Goal: Task Accomplishment & Management: Manage account settings

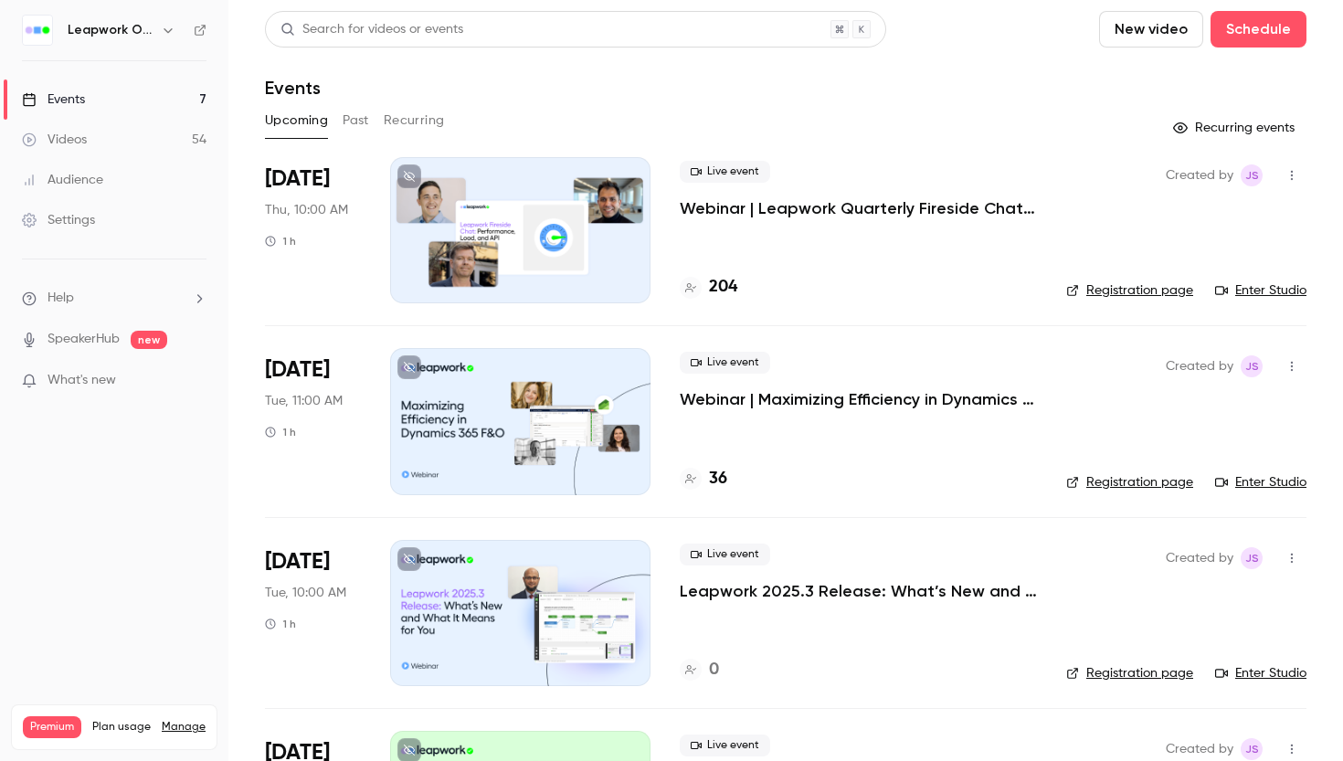
click at [792, 208] on p "Webinar | Leapwork Quarterly Fireside Chat | Q3 2025" at bounding box center [858, 208] width 357 height 22
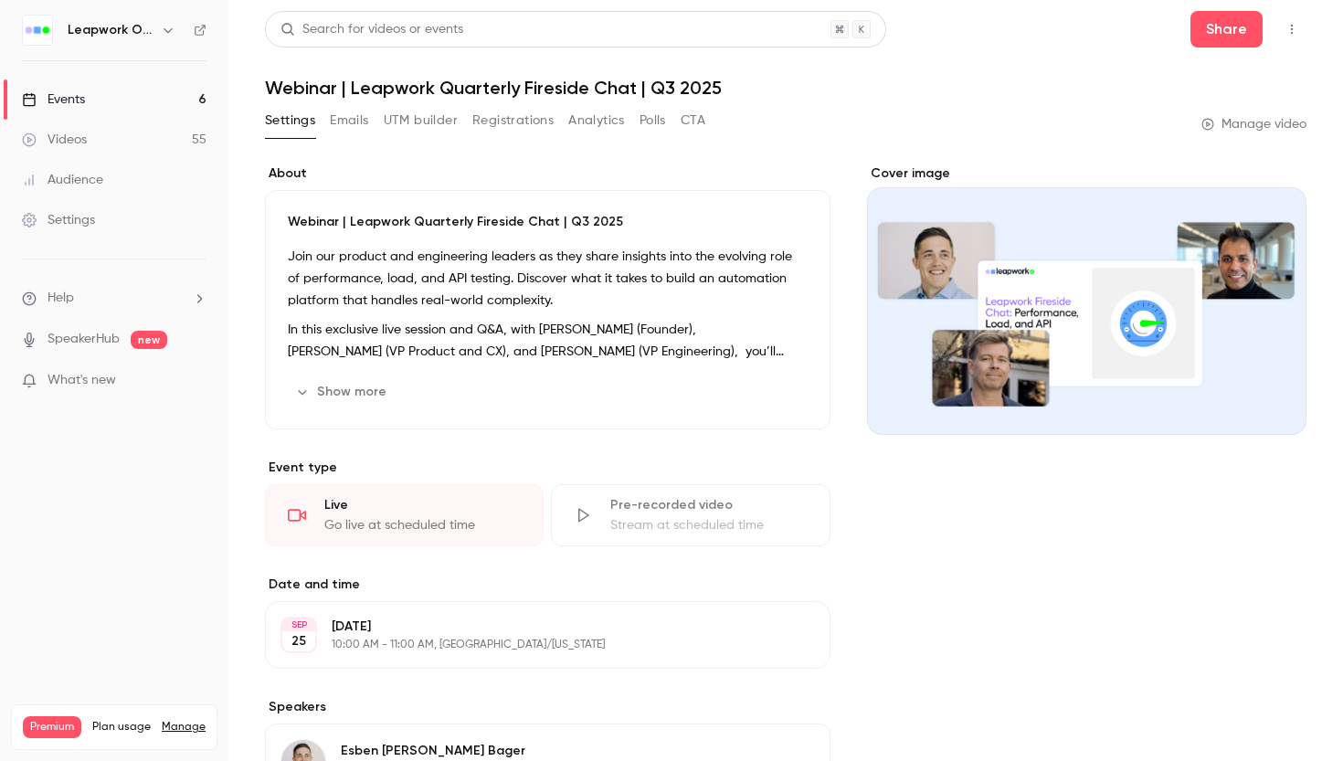
click at [601, 122] on button "Analytics" at bounding box center [596, 120] width 57 height 29
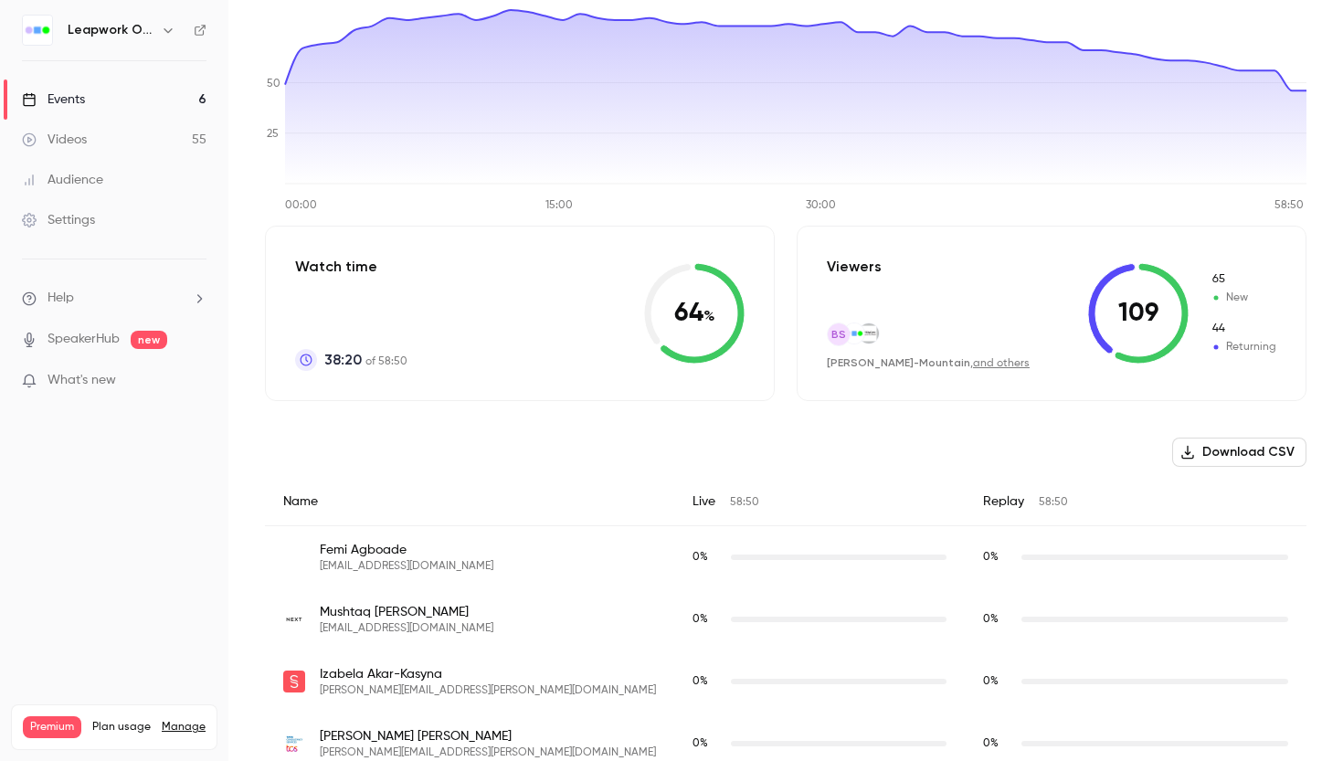
scroll to position [228, 0]
click at [1261, 451] on button "Download CSV" at bounding box center [1239, 451] width 134 height 29
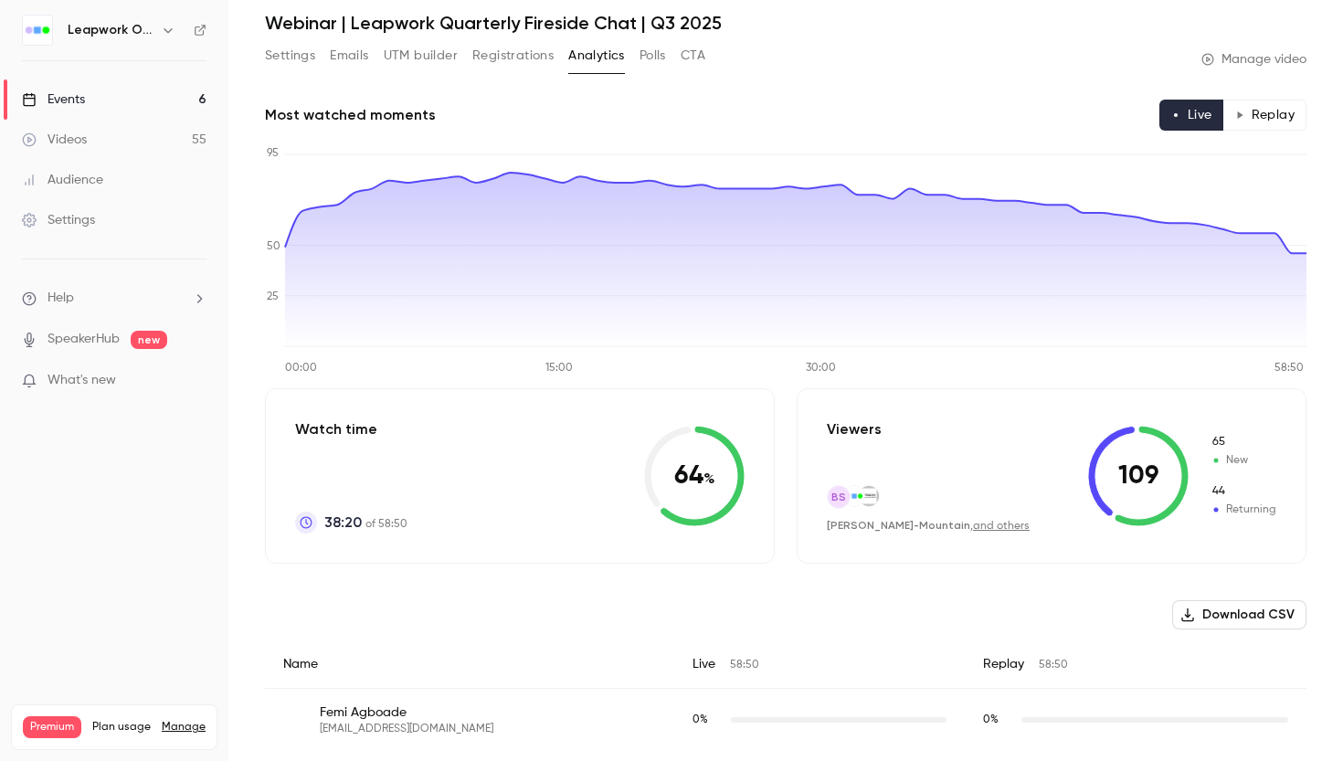
scroll to position [0, 0]
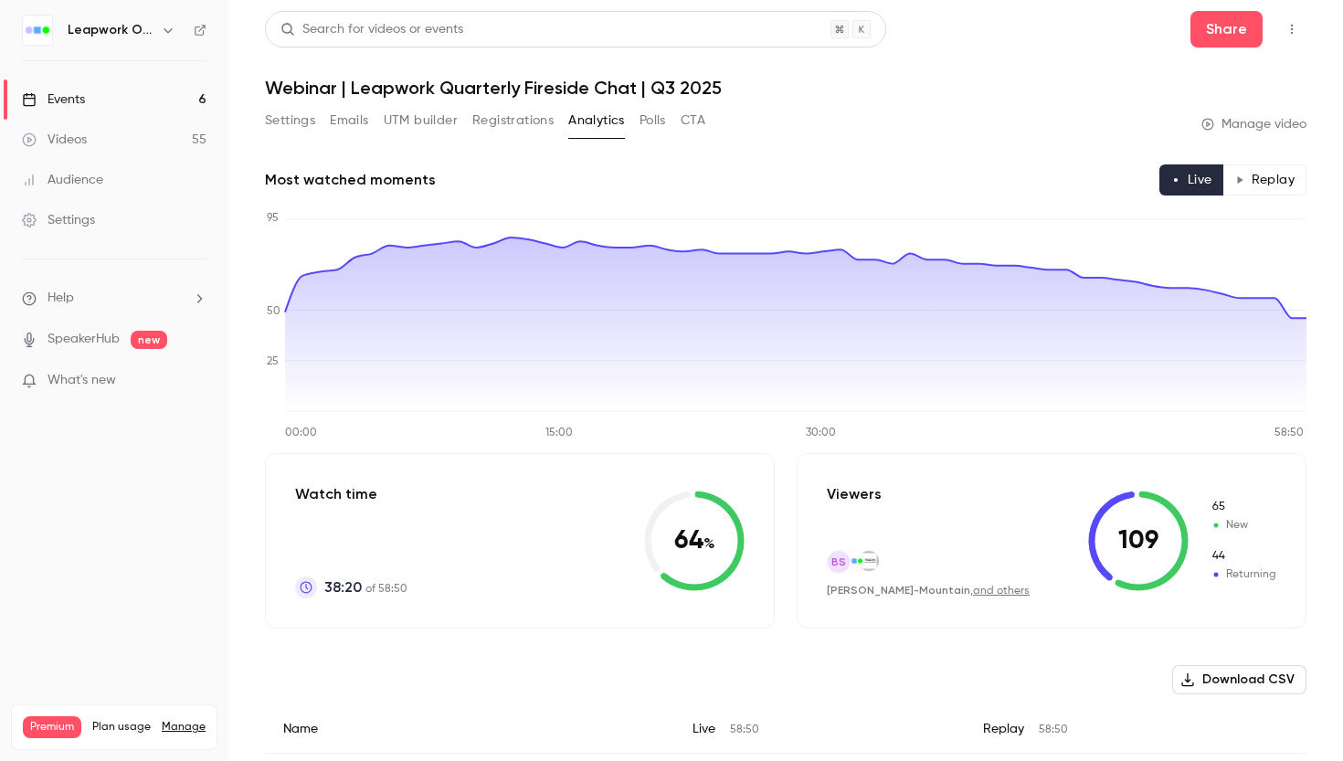
click at [654, 127] on button "Polls" at bounding box center [652, 120] width 26 height 29
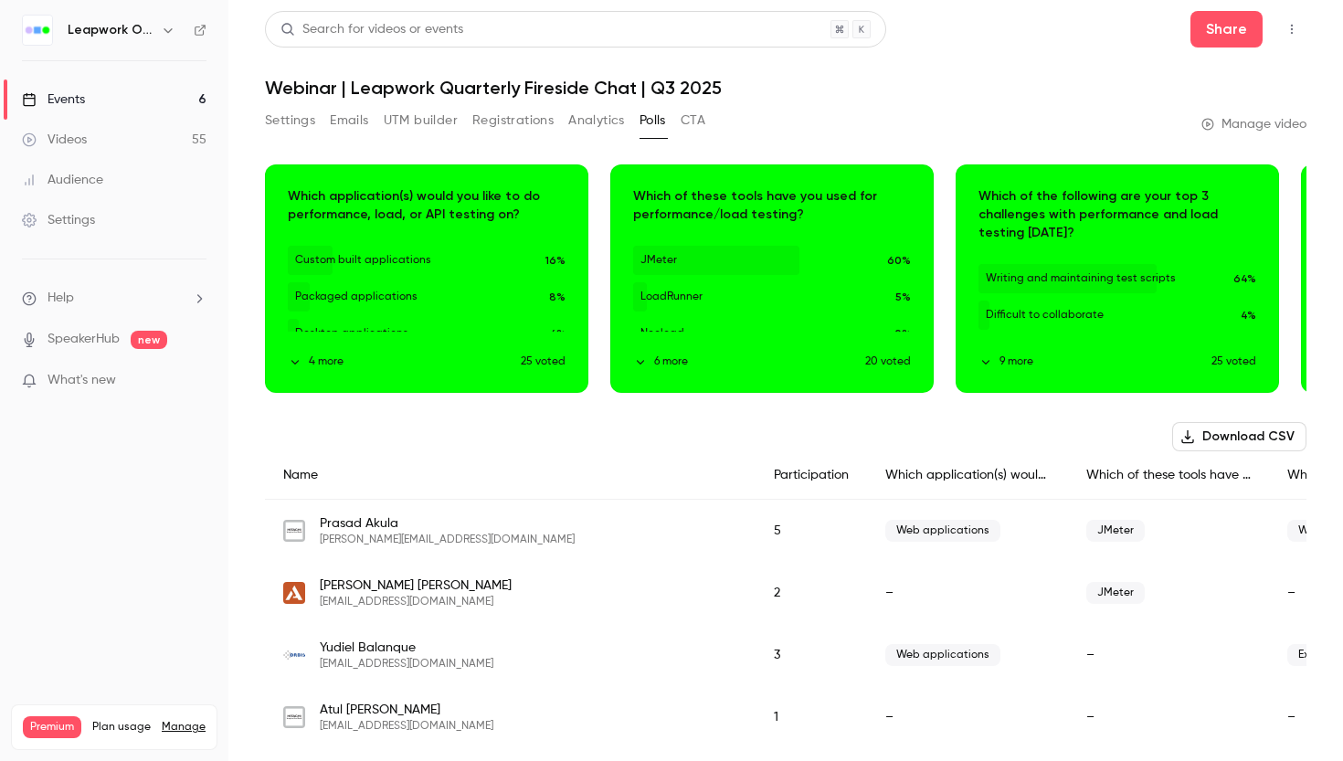
click at [1262, 441] on button "Download CSV" at bounding box center [1239, 436] width 134 height 29
click at [302, 126] on button "Settings" at bounding box center [290, 120] width 50 height 29
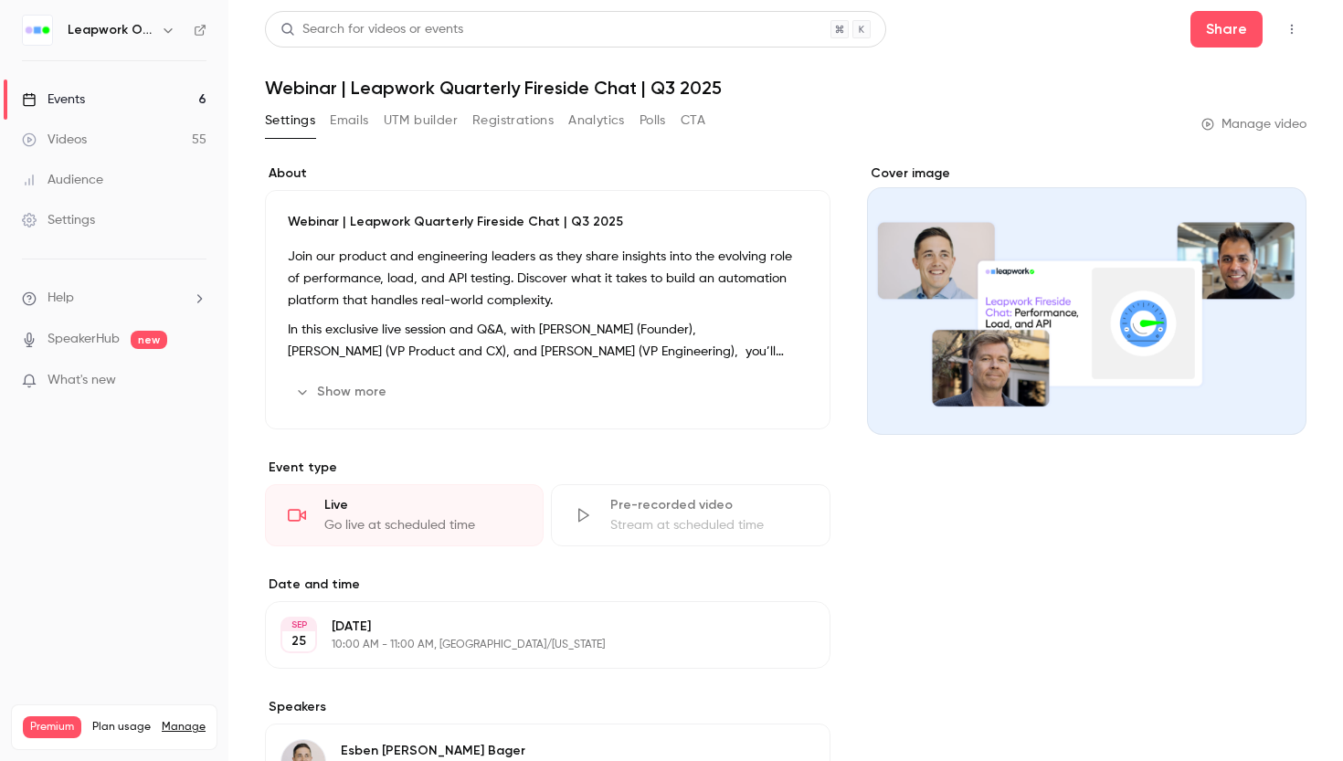
click at [516, 125] on button "Registrations" at bounding box center [512, 120] width 81 height 29
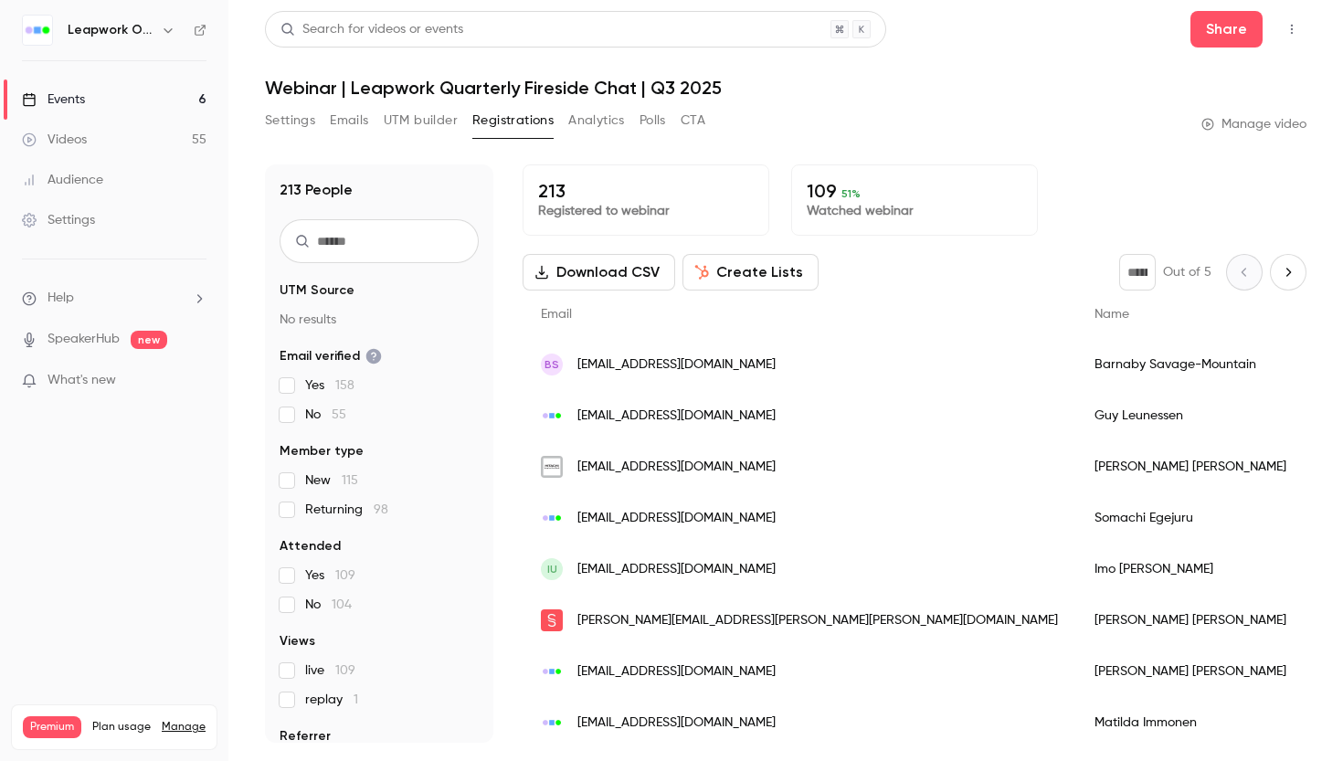
click at [591, 123] on button "Analytics" at bounding box center [596, 120] width 57 height 29
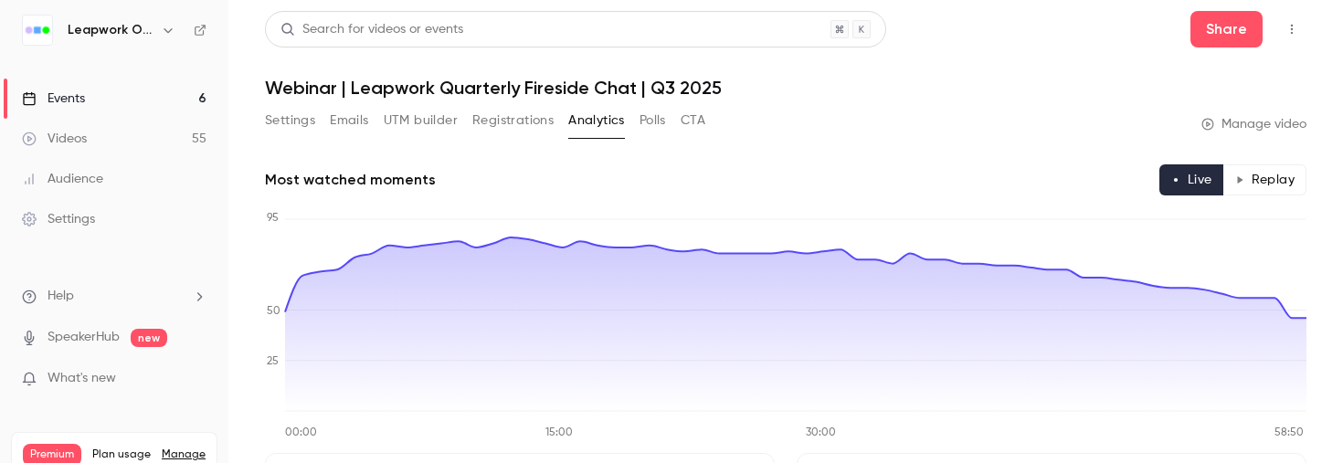
click at [79, 96] on div "Events" at bounding box center [53, 99] width 63 height 18
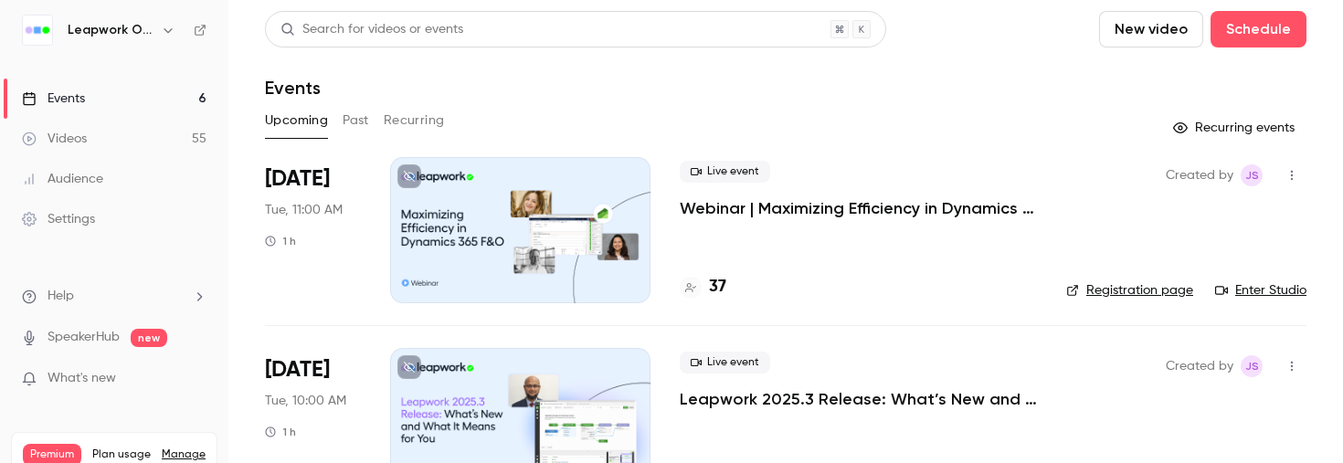
click at [361, 121] on button "Past" at bounding box center [356, 120] width 26 height 29
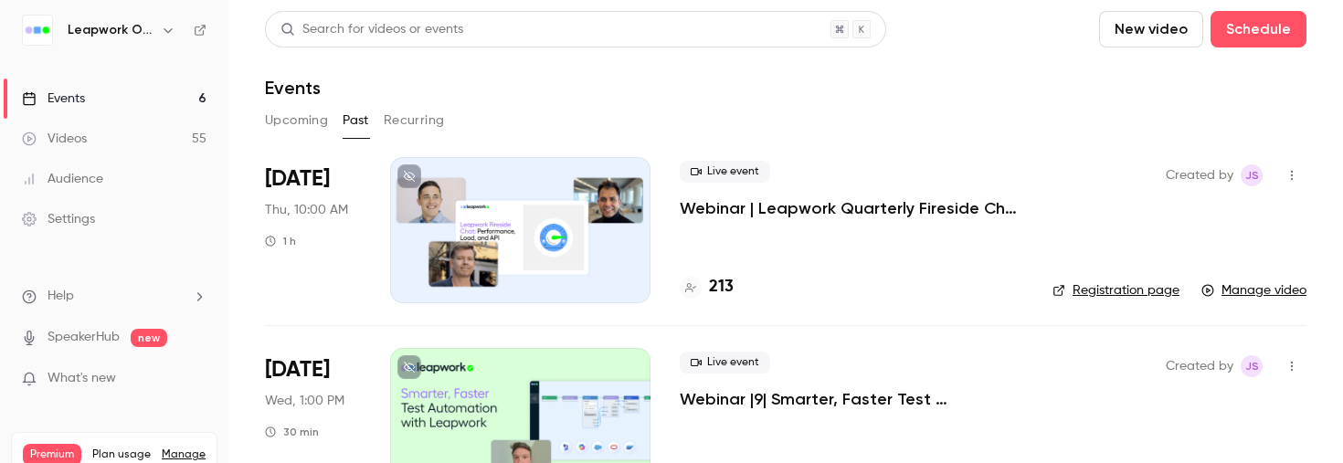
click at [755, 208] on p "Webinar | Leapwork Quarterly Fireside Chat | Q3 2025" at bounding box center [851, 208] width 343 height 22
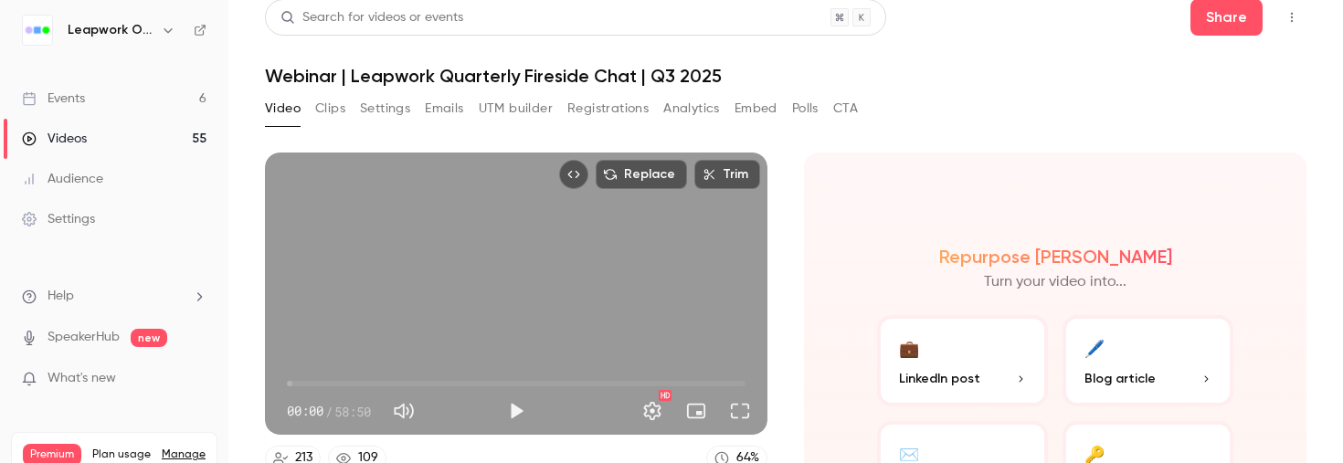
scroll to position [15, 0]
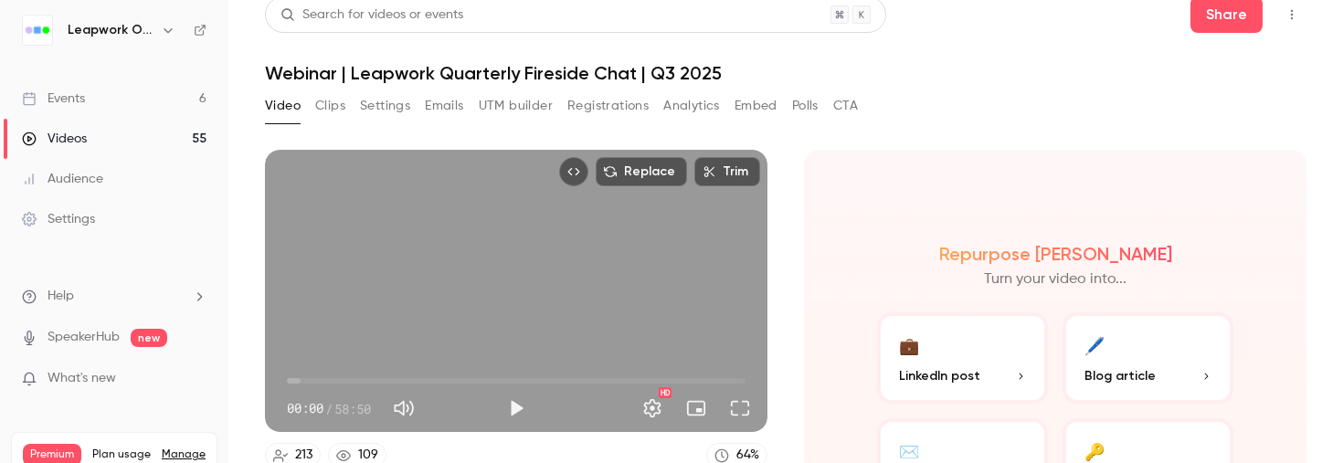
click at [446, 100] on button "Emails" at bounding box center [444, 105] width 38 height 29
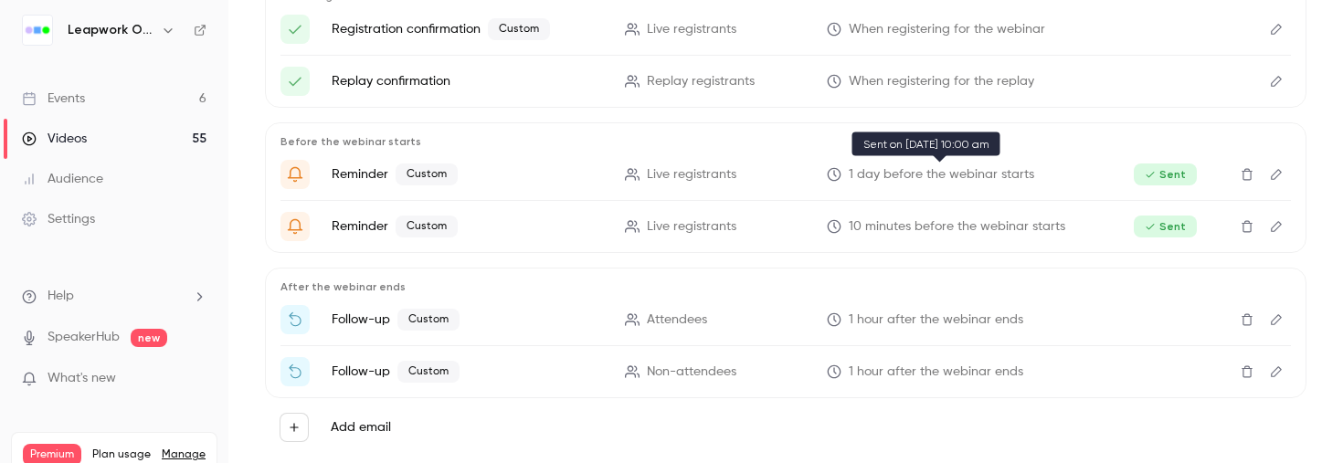
scroll to position [259, 0]
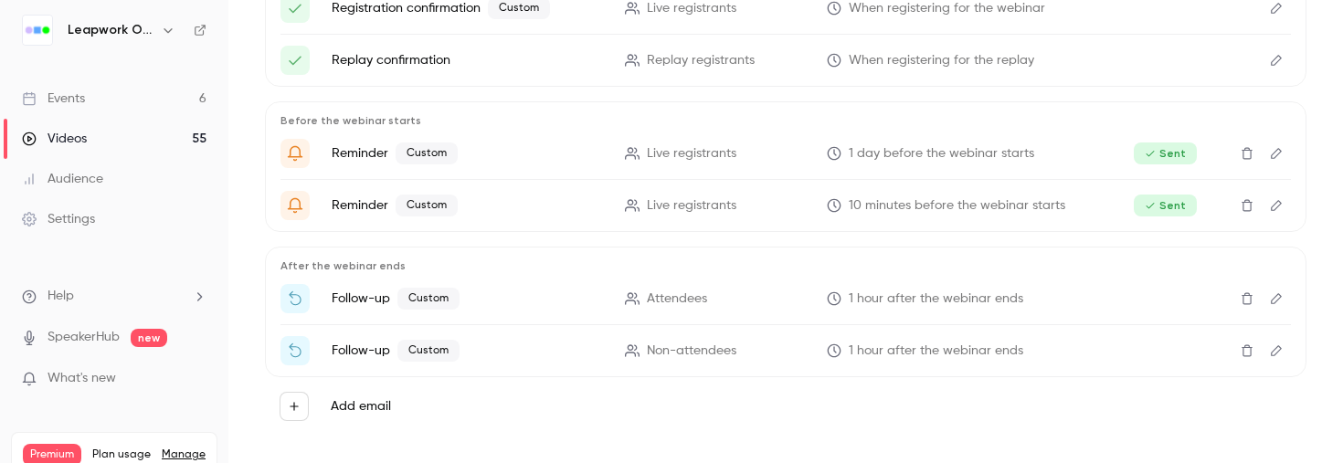
click at [1277, 298] on icon "Edit" at bounding box center [1276, 298] width 15 height 13
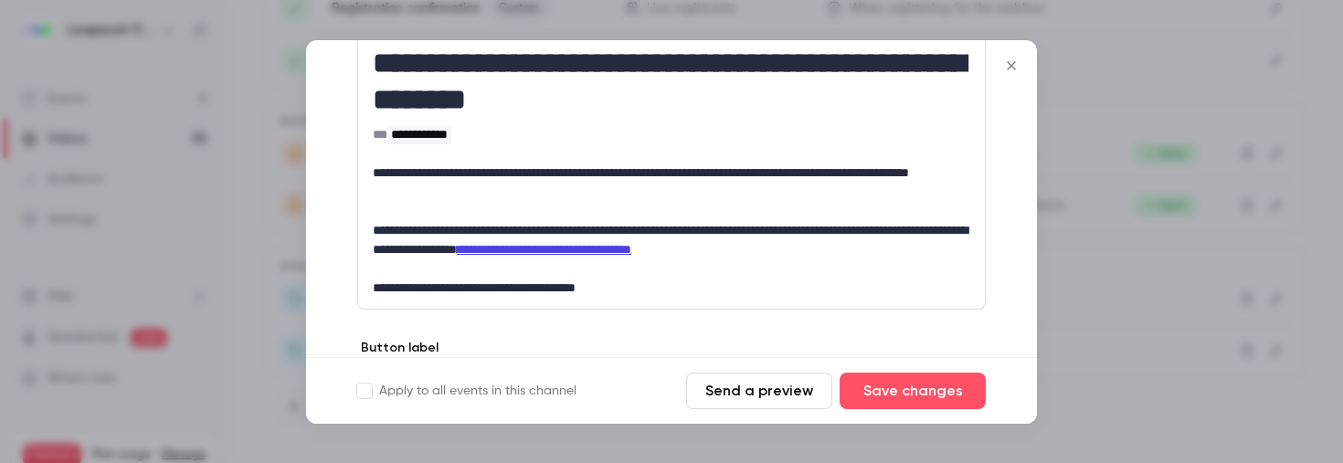
scroll to position [346, 0]
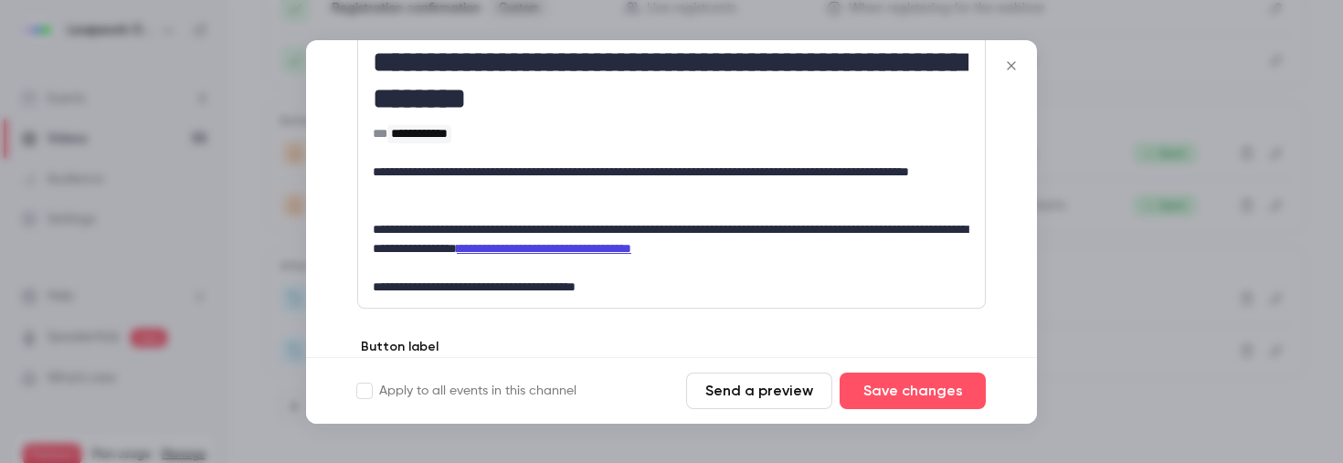
click at [1012, 67] on icon "Close" at bounding box center [1011, 65] width 8 height 8
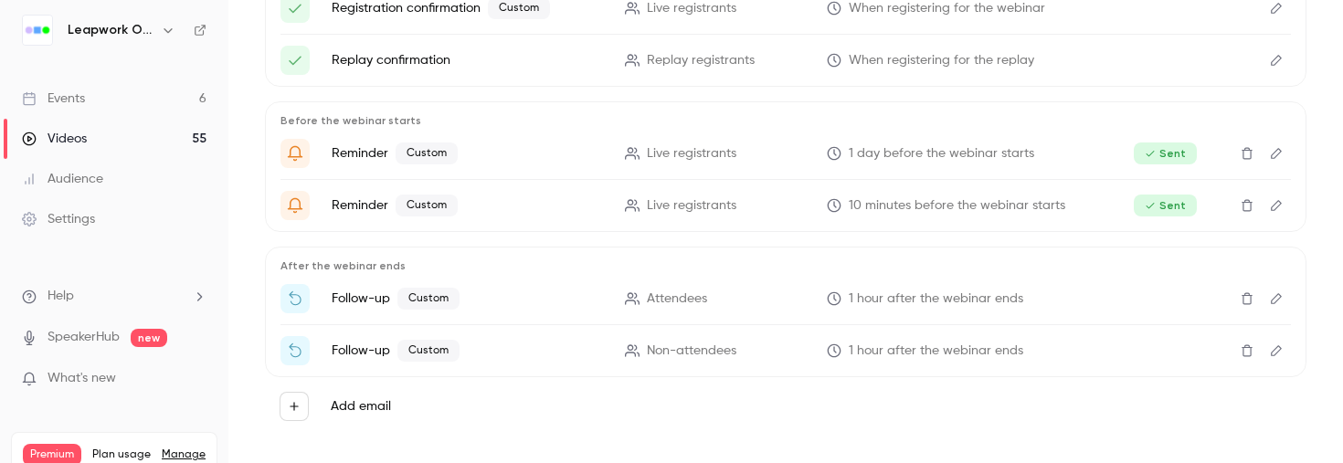
click at [1275, 344] on icon "Edit" at bounding box center [1276, 350] width 15 height 13
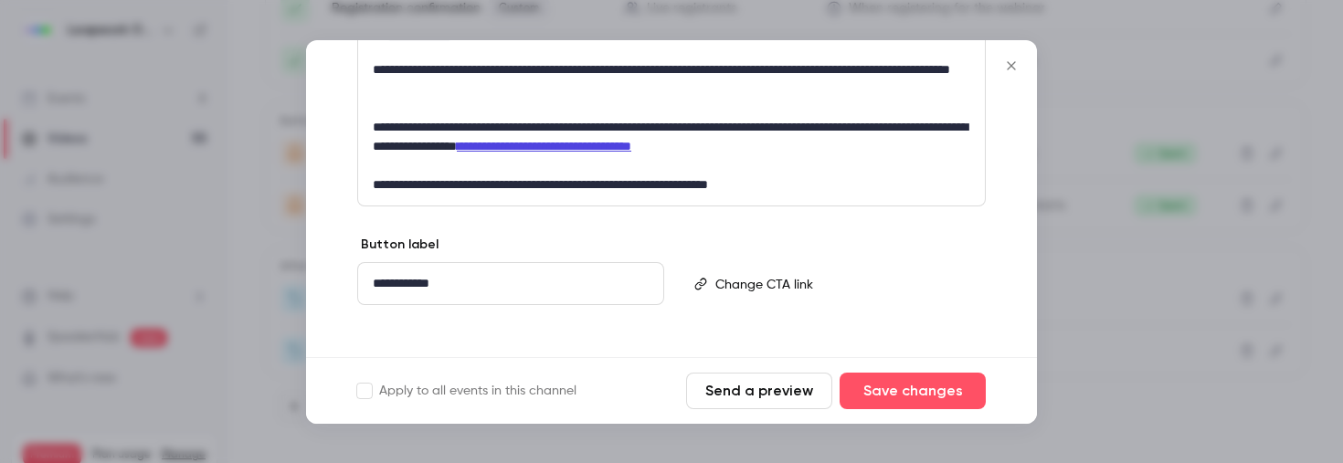
scroll to position [453, 0]
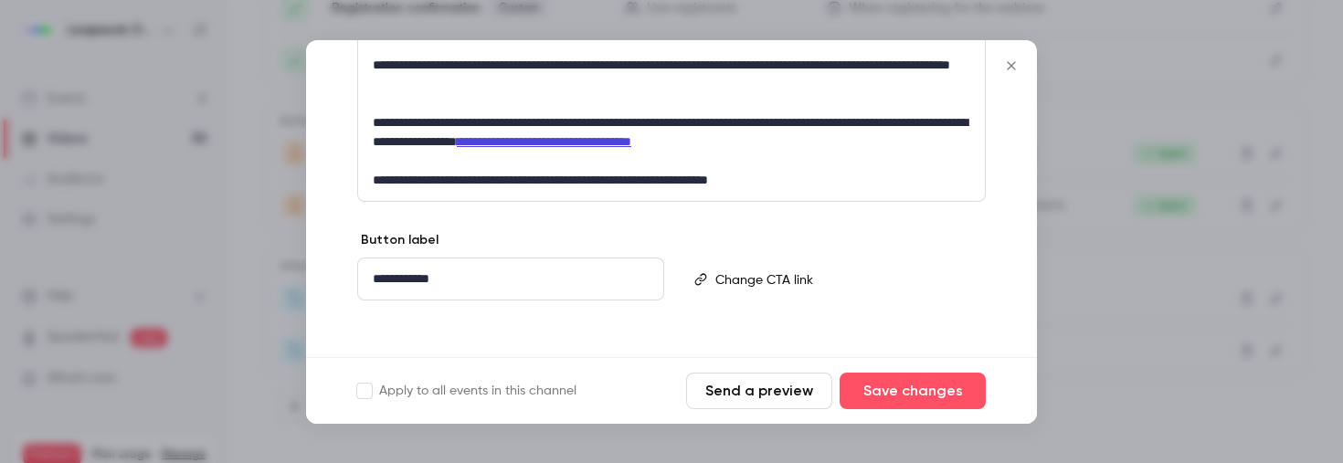
click at [1015, 63] on icon "Close" at bounding box center [1011, 65] width 22 height 15
